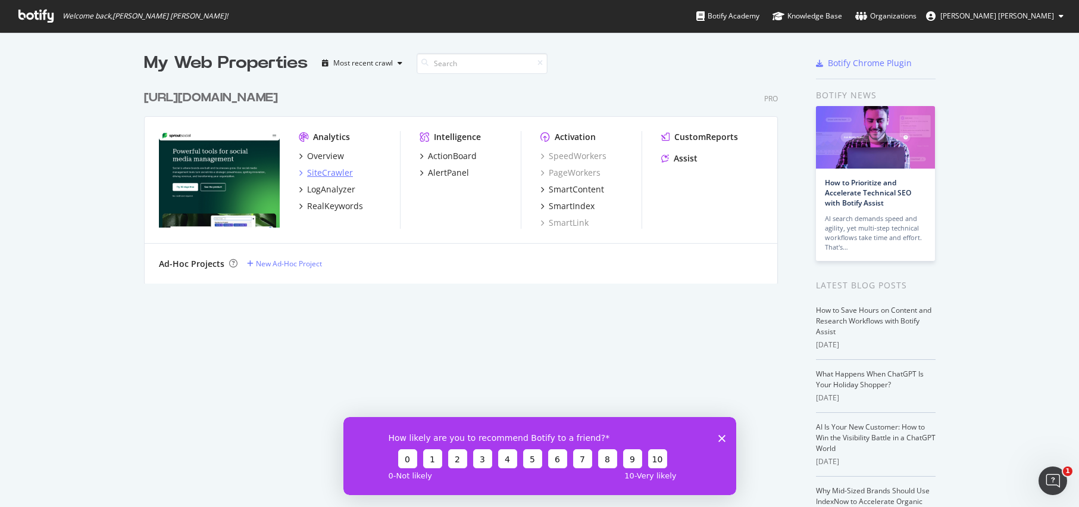
click at [330, 171] on div "SiteCrawler" at bounding box center [330, 173] width 46 height 12
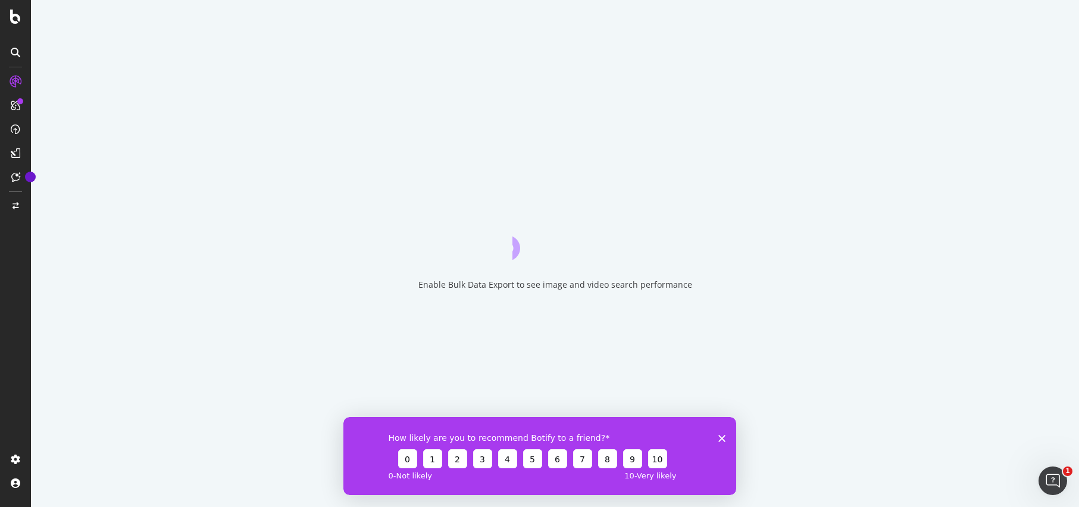
click at [723, 436] on polygon "Close survey" at bounding box center [721, 437] width 7 height 7
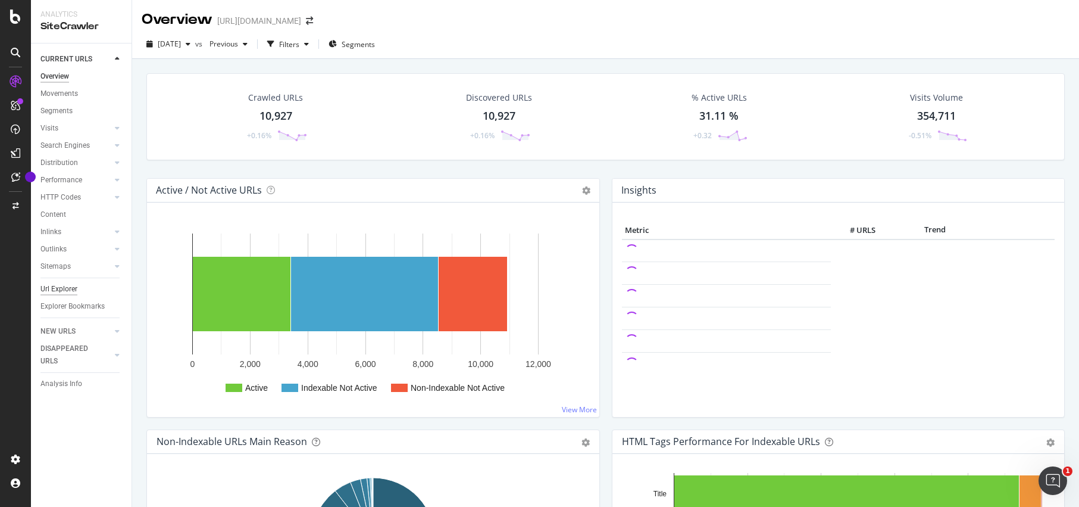
click at [62, 284] on div "Url Explorer" at bounding box center [58, 289] width 37 height 12
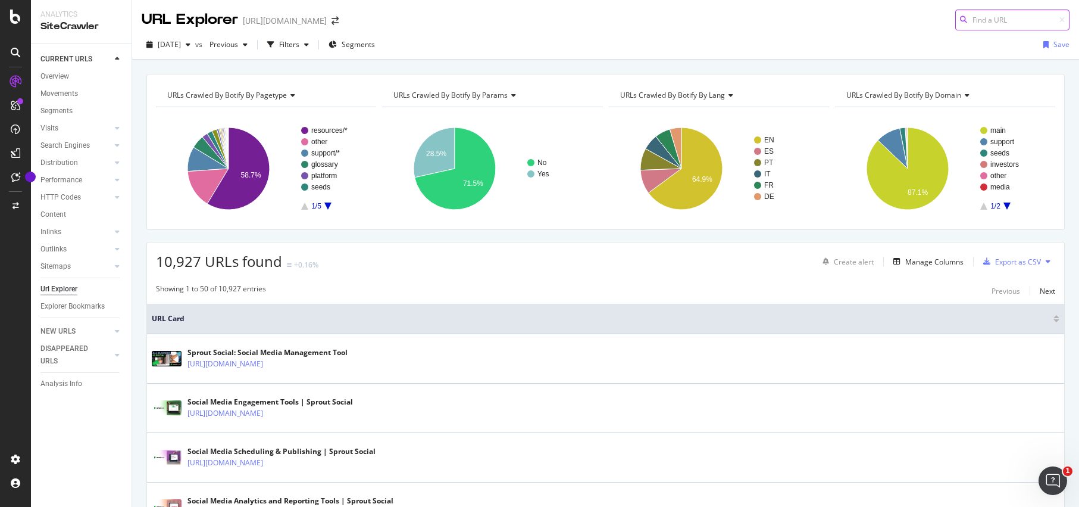
paste input "/insights/tiktok-seo/"
type input "/insights/tiktok-seo/"
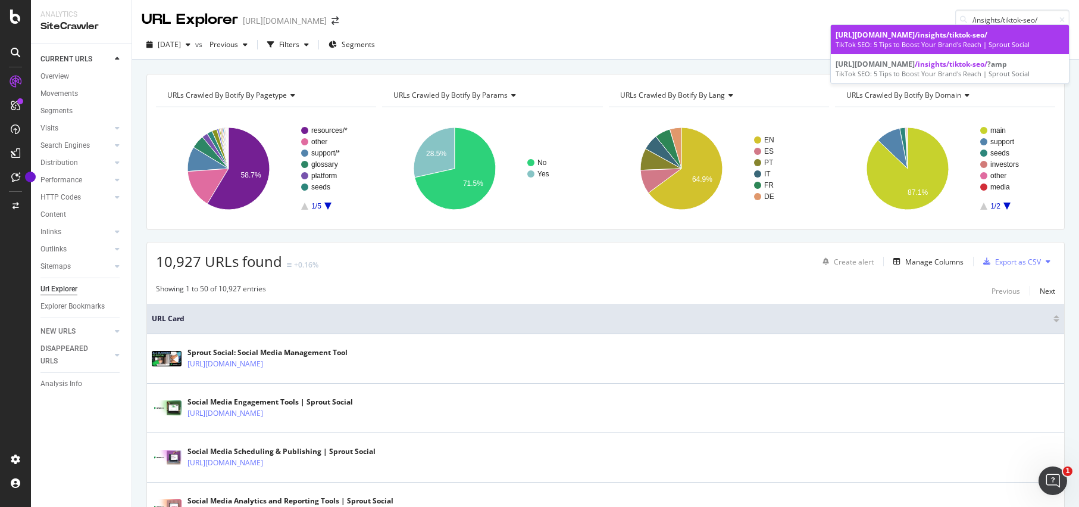
click at [874, 45] on div "TikTok SEO: 5 Tips to Boost Your Brand's Reach | Sprout Social" at bounding box center [950, 45] width 229 height 10
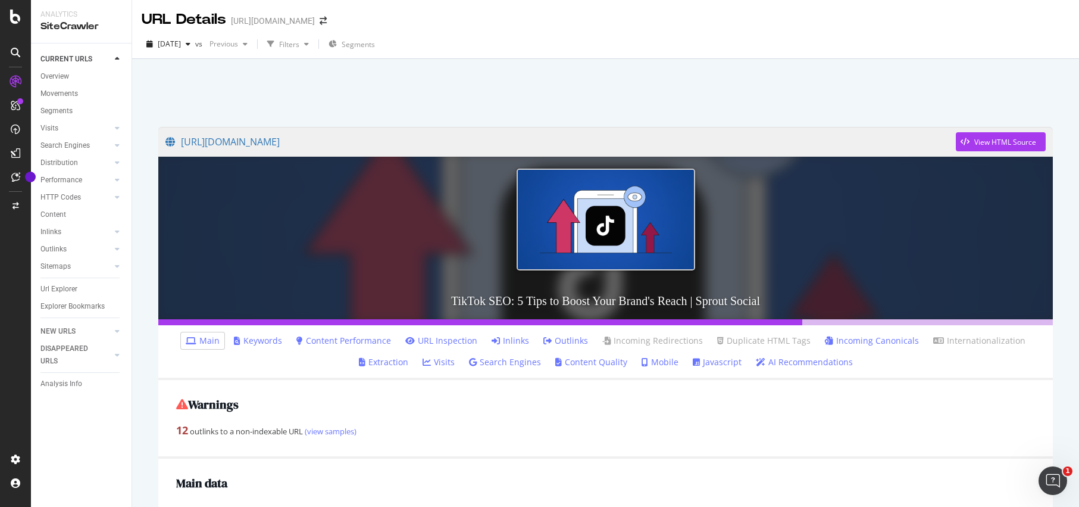
click at [523, 344] on link "Inlinks" at bounding box center [510, 340] width 37 height 12
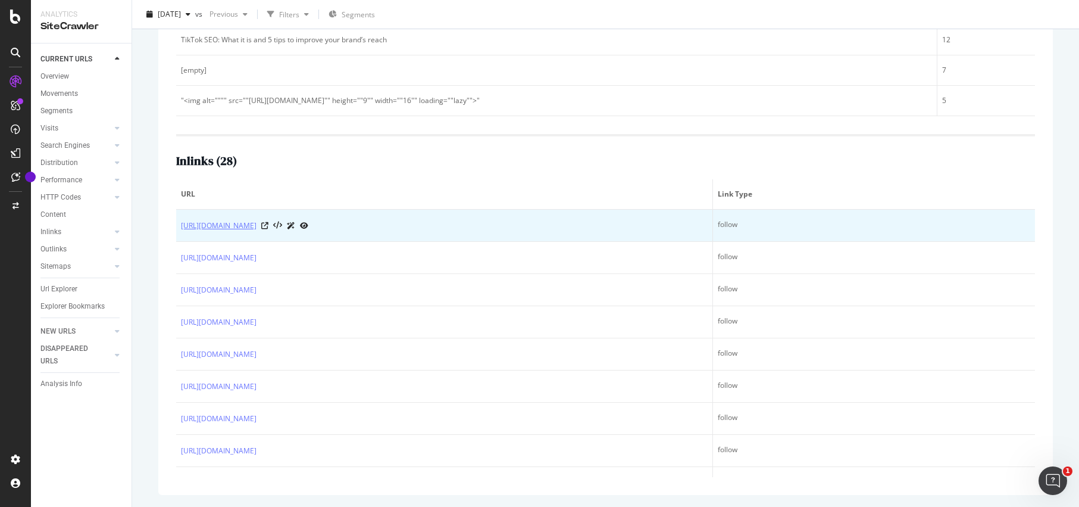
click at [257, 224] on link "[URL][DOMAIN_NAME]" at bounding box center [219, 226] width 76 height 12
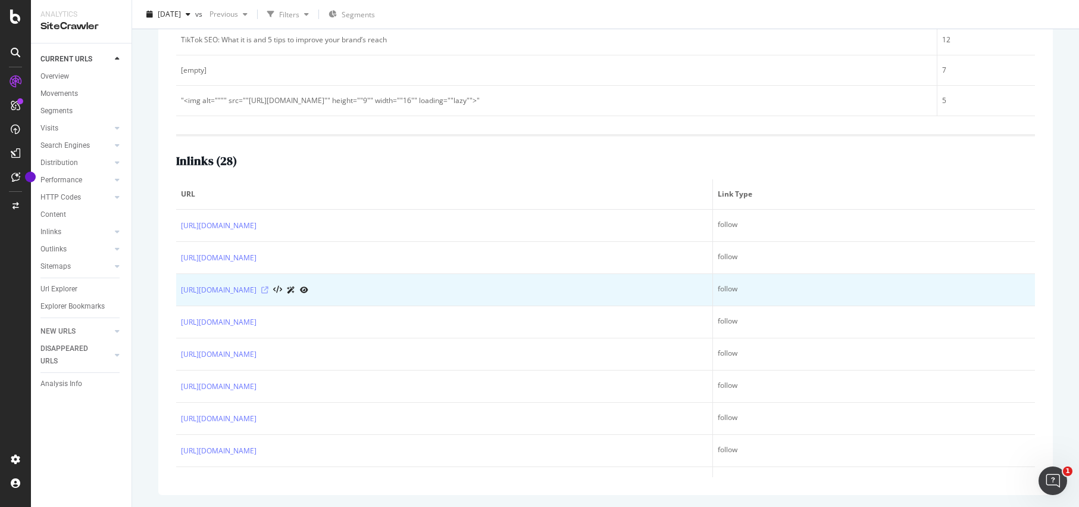
click at [268, 290] on icon at bounding box center [264, 289] width 7 height 7
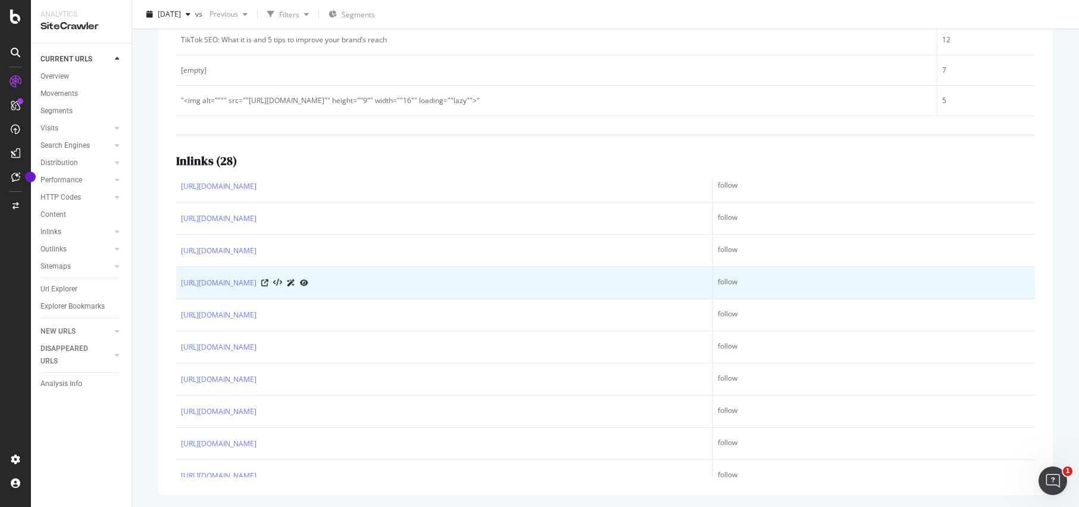
scroll to position [40, 0]
click at [268, 281] on icon at bounding box center [264, 282] width 7 height 7
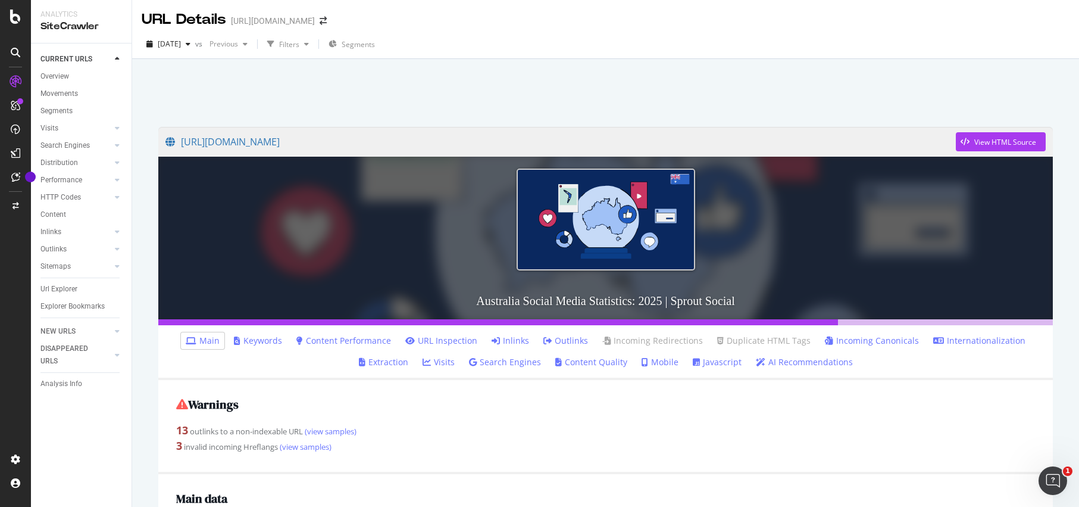
click at [436, 341] on link "URL Inspection" at bounding box center [441, 340] width 72 height 12
